Goal: Transaction & Acquisition: Book appointment/travel/reservation

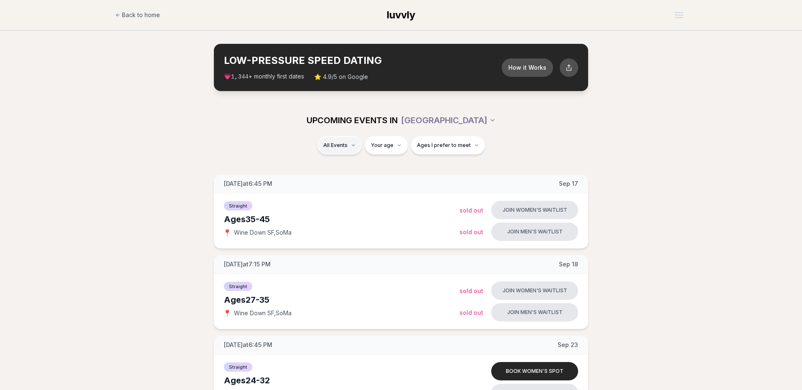
click at [355, 167] on div "Straight ( 17 )" at bounding box center [349, 167] width 79 height 18
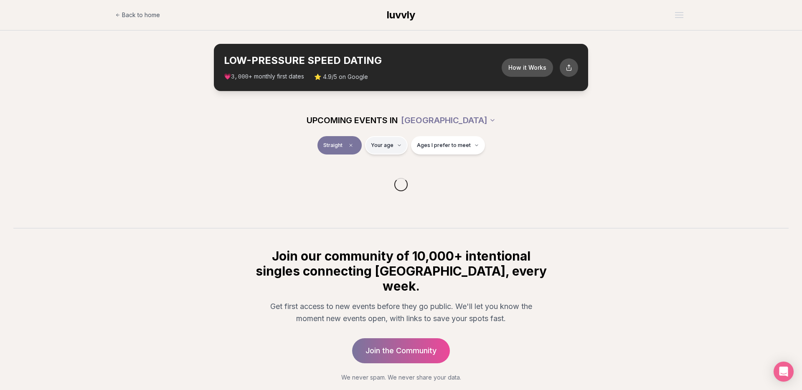
click at [393, 149] on html "Back to home luvvly LOW-PRESSURE SPEED DATING How it Works 💗 3,000 + monthly fi…" at bounding box center [401, 218] width 802 height 437
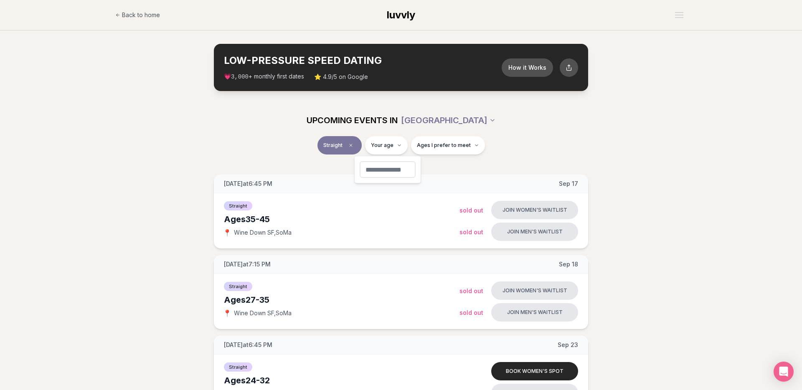
type input "**"
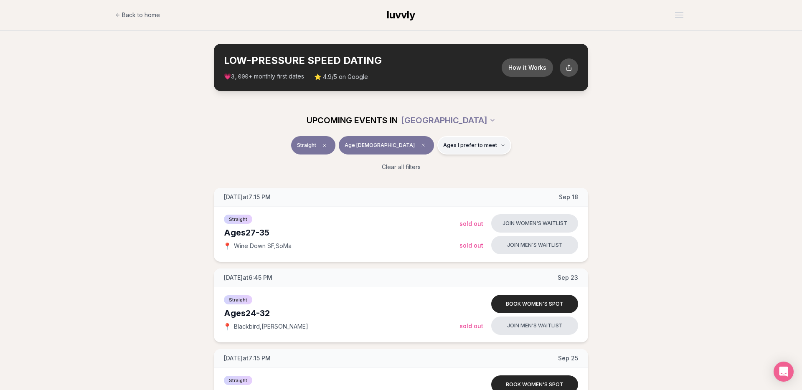
click at [457, 150] on button "Ages I prefer to meet" at bounding box center [474, 145] width 74 height 18
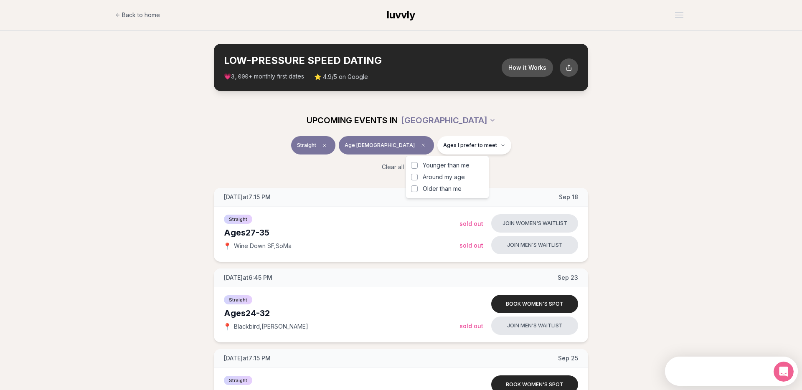
click at [459, 183] on div "Younger than me Around my age Older than me" at bounding box center [447, 177] width 73 height 32
click at [459, 180] on span "Around my age" at bounding box center [444, 177] width 42 height 8
click at [418, 180] on button "Around my age" at bounding box center [414, 177] width 7 height 7
click at [456, 191] on span "Older than me" at bounding box center [442, 189] width 39 height 8
click at [418, 191] on button "Older than me" at bounding box center [414, 188] width 7 height 7
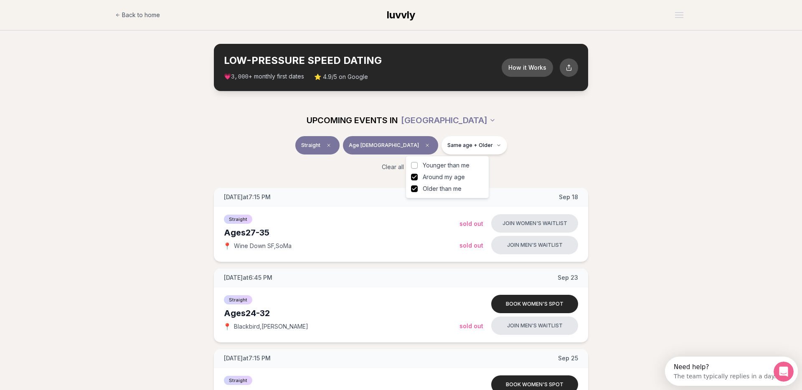
click at [561, 126] on div "UPCOMING EVENTS IN [GEOGRAPHIC_DATA]" at bounding box center [401, 120] width 468 height 18
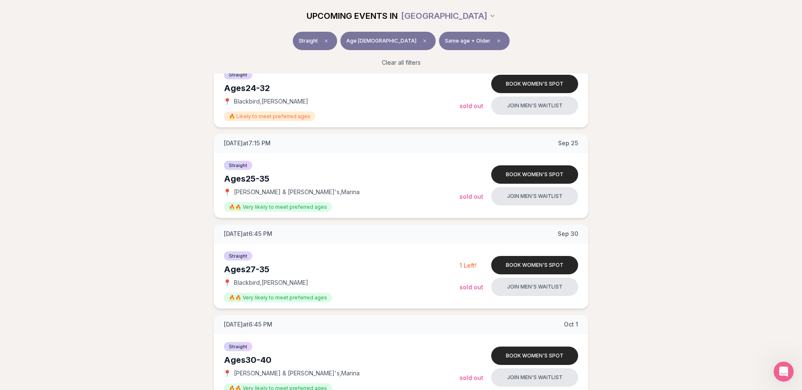
scroll to position [238, 0]
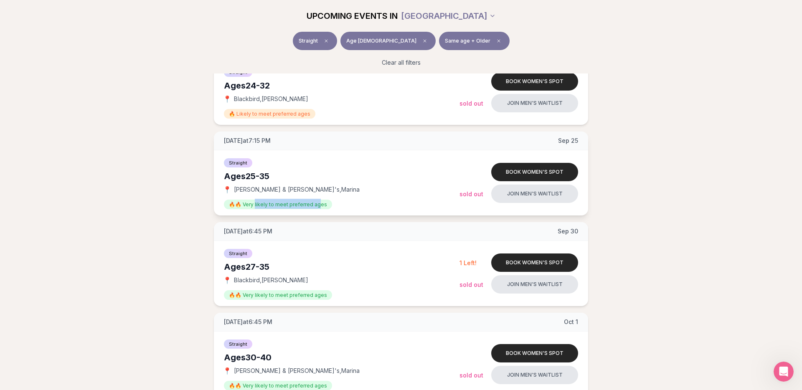
drag, startPoint x: 255, startPoint y: 203, endPoint x: 318, endPoint y: 203, distance: 63.5
click at [318, 203] on span "🔥🔥 Very likely to meet preferred ages" at bounding box center [278, 205] width 108 height 10
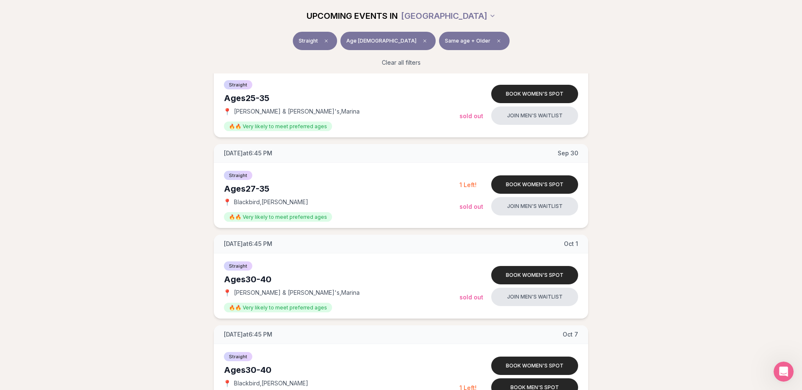
scroll to position [319, 0]
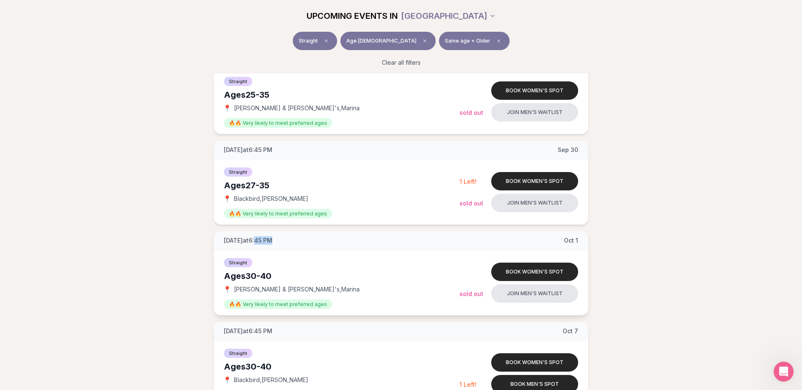
drag, startPoint x: 272, startPoint y: 241, endPoint x: 324, endPoint y: 243, distance: 51.8
click at [324, 243] on div "[DATE] at 6:45 PM [DATE]" at bounding box center [401, 240] width 374 height 19
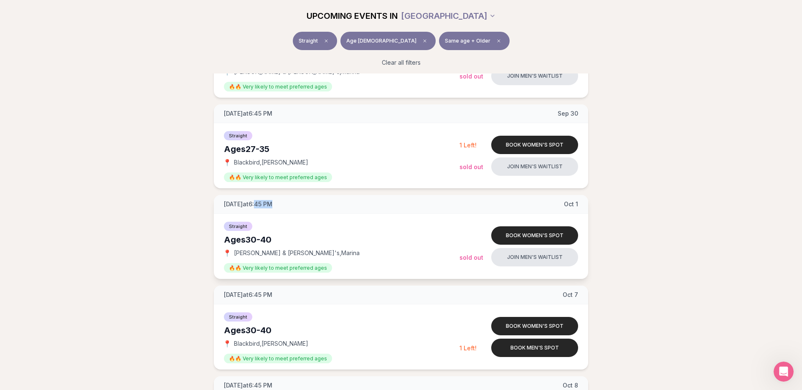
scroll to position [360, 0]
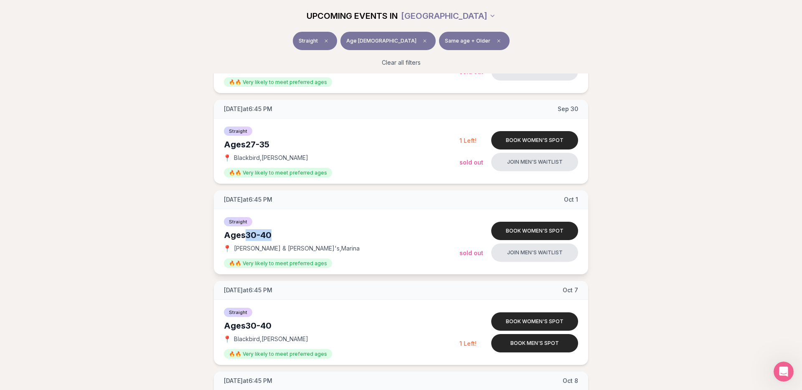
drag, startPoint x: 246, startPoint y: 237, endPoint x: 278, endPoint y: 238, distance: 32.2
click at [278, 238] on div "Ages [DEMOGRAPHIC_DATA]" at bounding box center [342, 235] width 236 height 12
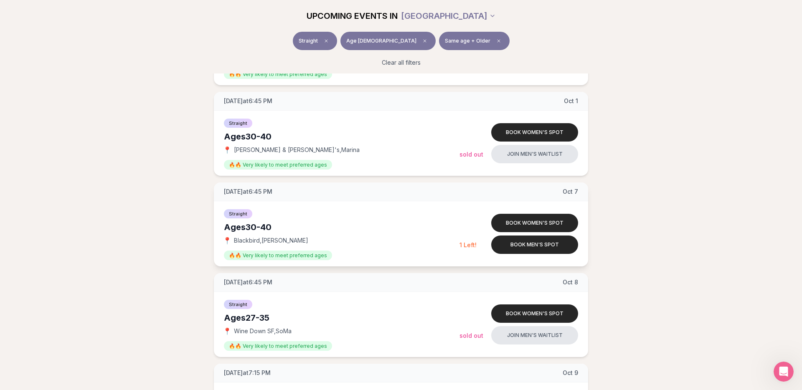
scroll to position [459, 0]
drag, startPoint x: 232, startPoint y: 333, endPoint x: 333, endPoint y: 327, distance: 100.8
click at [333, 327] on div "📍 Wine Down SF , SoMa" at bounding box center [342, 331] width 236 height 8
click at [252, 314] on div "Ages [DEMOGRAPHIC_DATA]" at bounding box center [342, 317] width 236 height 12
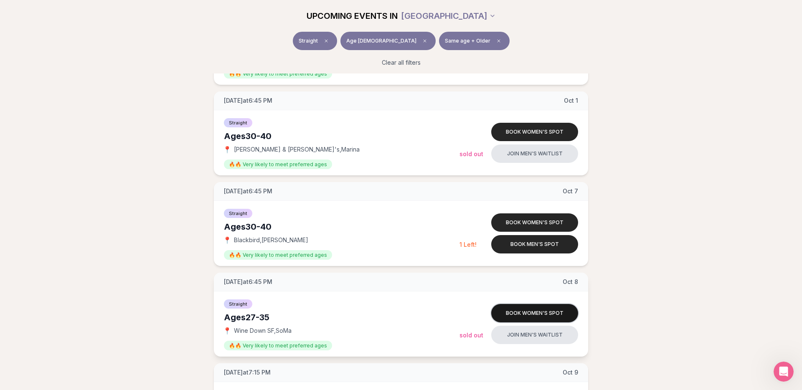
click at [537, 309] on button "Book women's spot" at bounding box center [534, 313] width 87 height 18
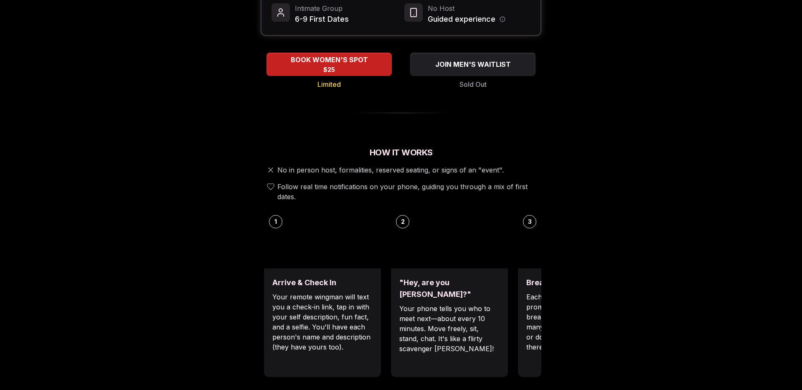
scroll to position [165, 0]
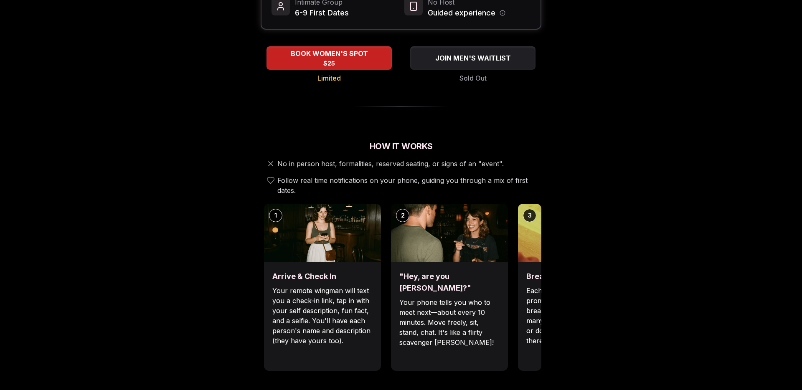
click at [454, 304] on p "Your phone tells you who to meet next—about every 10 minutes. Move freely, sit,…" at bounding box center [449, 322] width 100 height 50
click at [537, 212] on img at bounding box center [576, 233] width 117 height 58
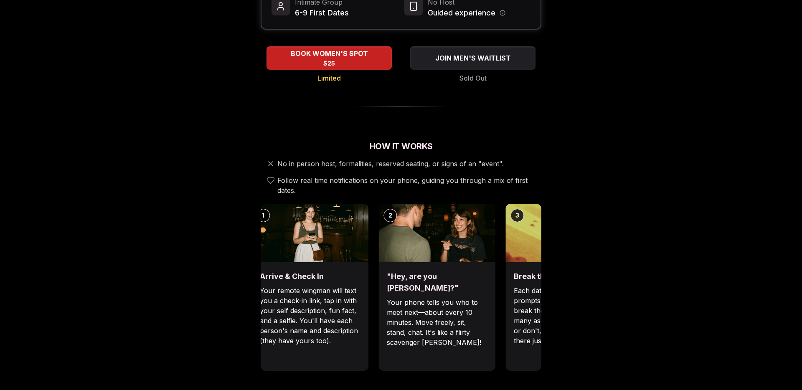
click at [395, 283] on div "1 Arrive & Check In Your remote wingman will text you a check-in link, tap in w…" at bounding box center [388, 287] width 281 height 167
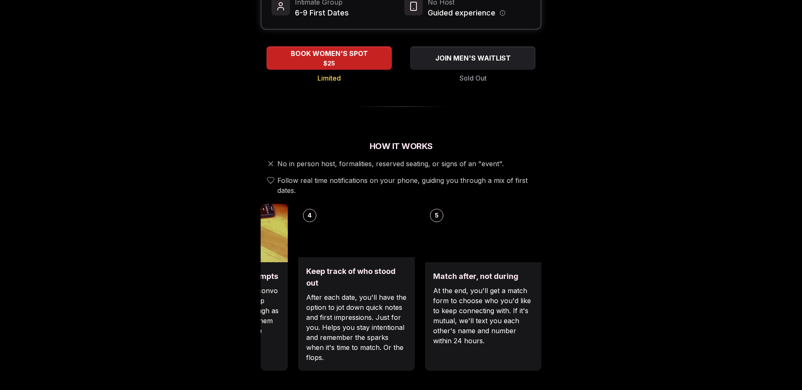
click at [236, 299] on div "Luvvly Speed Dating [DATE] Age Range 27 - 35 Orientation Straight Evening 6:45 …" at bounding box center [400, 392] width 571 height 1028
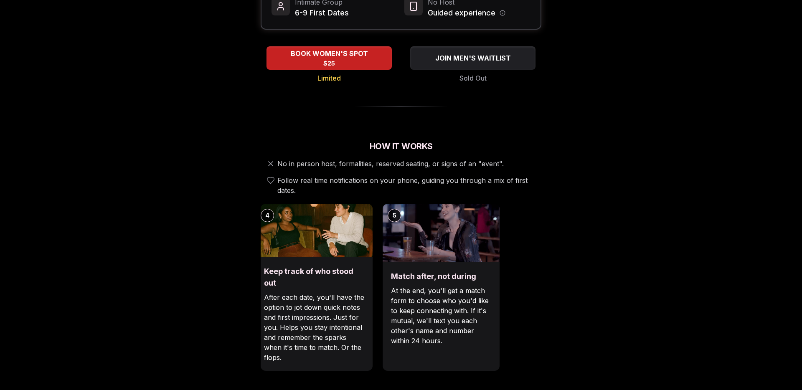
click at [306, 314] on p "After each date, you'll have the option to jot down quick notes and first impre…" at bounding box center [314, 327] width 100 height 70
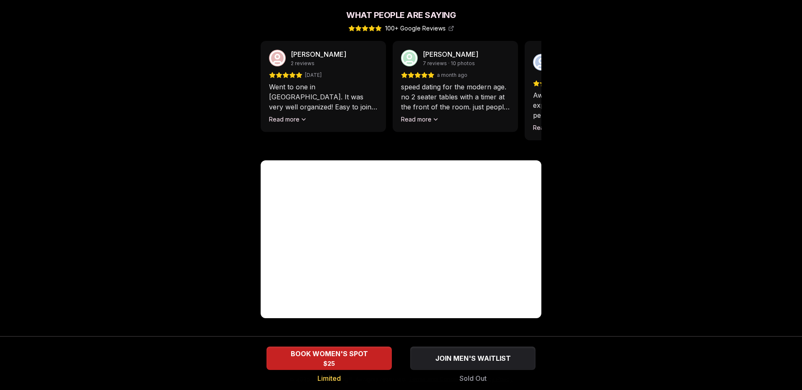
scroll to position [0, 0]
